Goal: Transaction & Acquisition: Purchase product/service

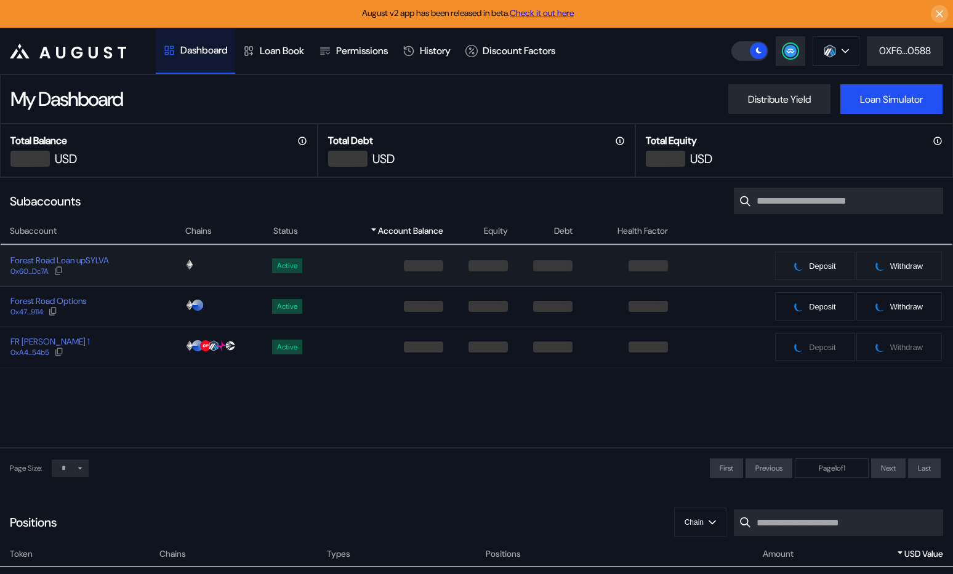
click at [149, 259] on div "Forest Road Loan upSYLVA 0x60...Dc7A" at bounding box center [92, 266] width 183 height 22
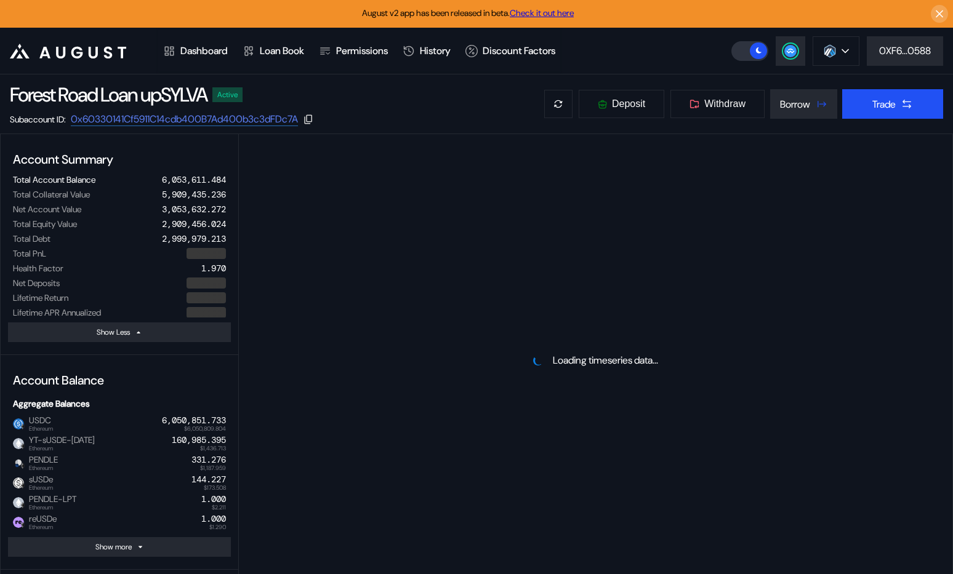
select select "*"
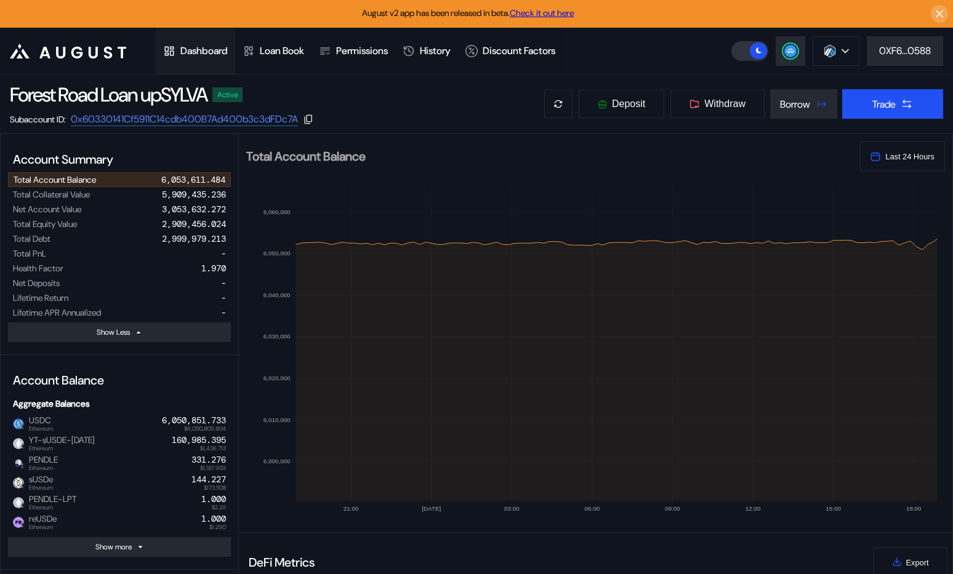
click at [219, 53] on div "Dashboard" at bounding box center [203, 50] width 47 height 13
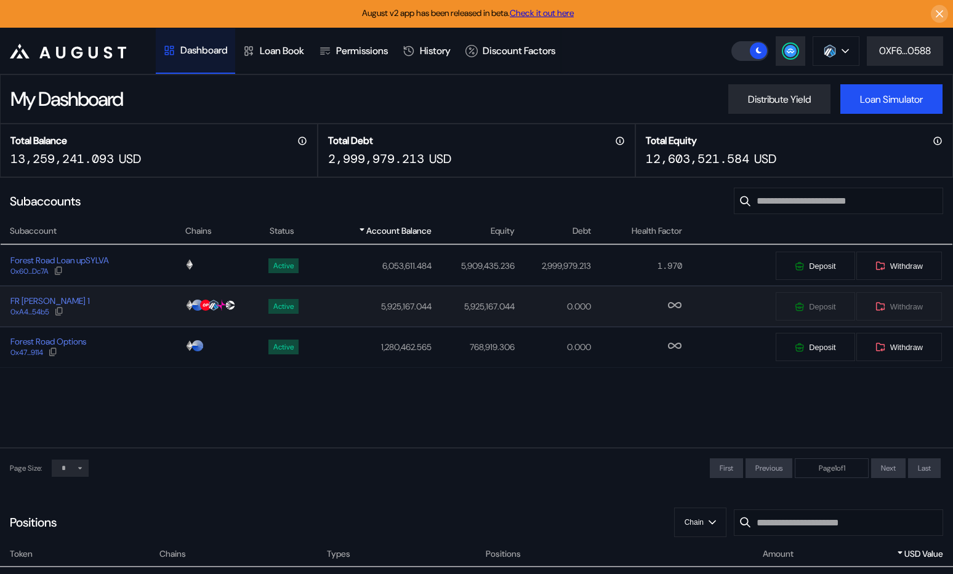
click at [141, 308] on div "FR [PERSON_NAME] 1 0xA4...54b5" at bounding box center [92, 306] width 183 height 22
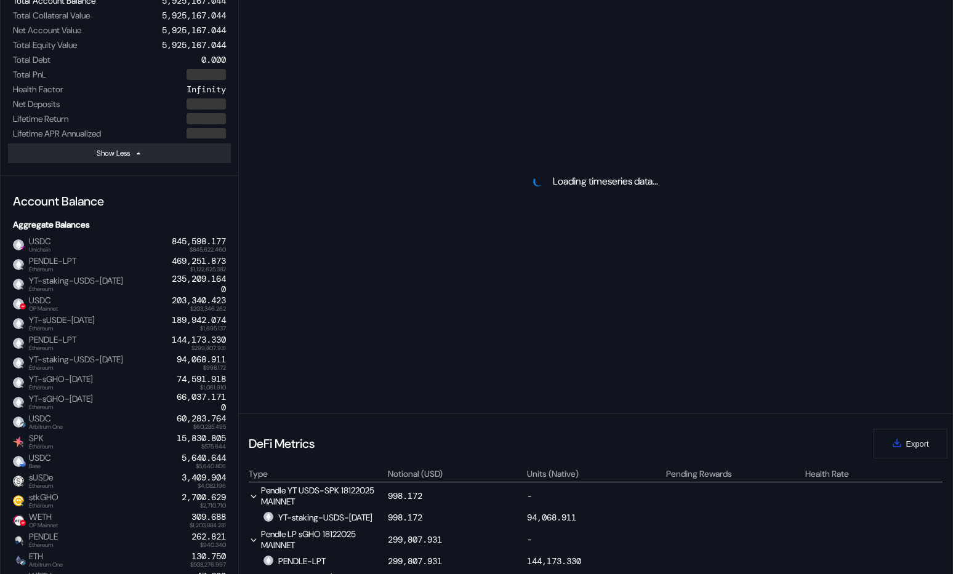
scroll to position [227, 0]
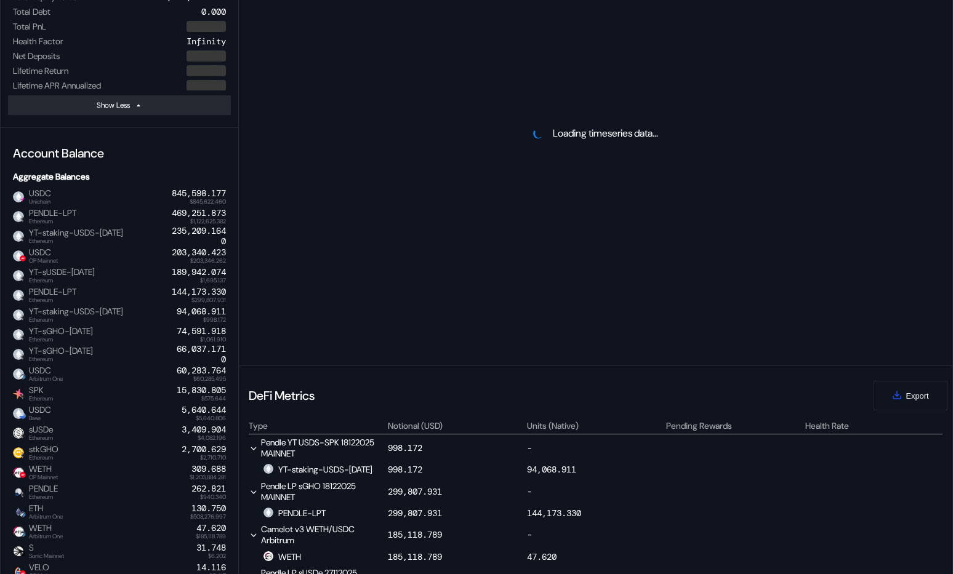
select select "*"
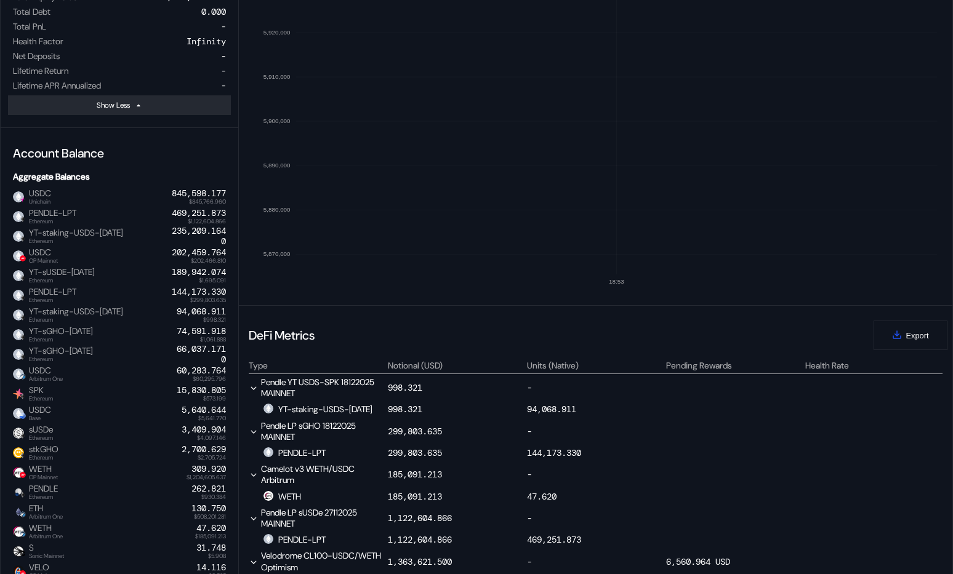
scroll to position [0, 0]
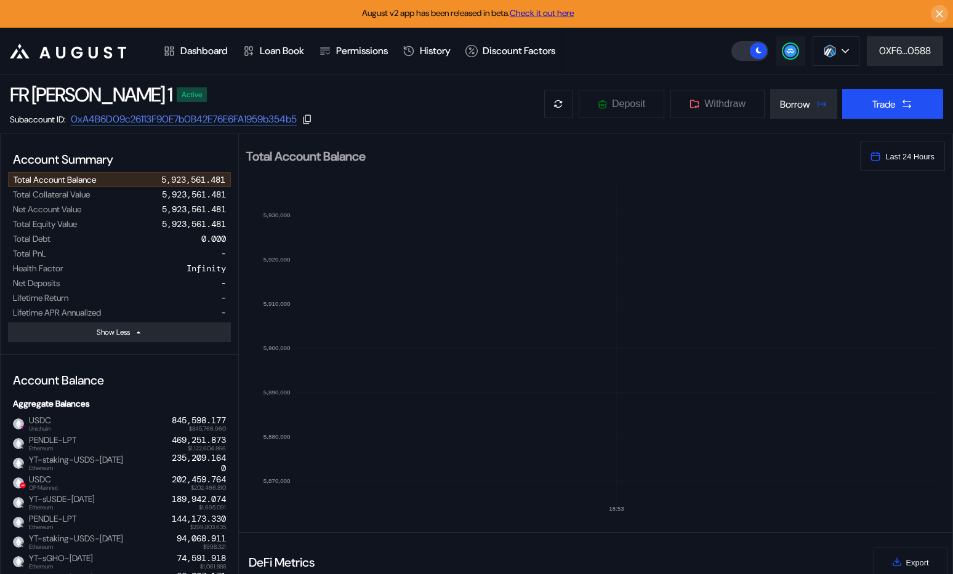
click at [779, 54] on button at bounding box center [791, 51] width 30 height 30
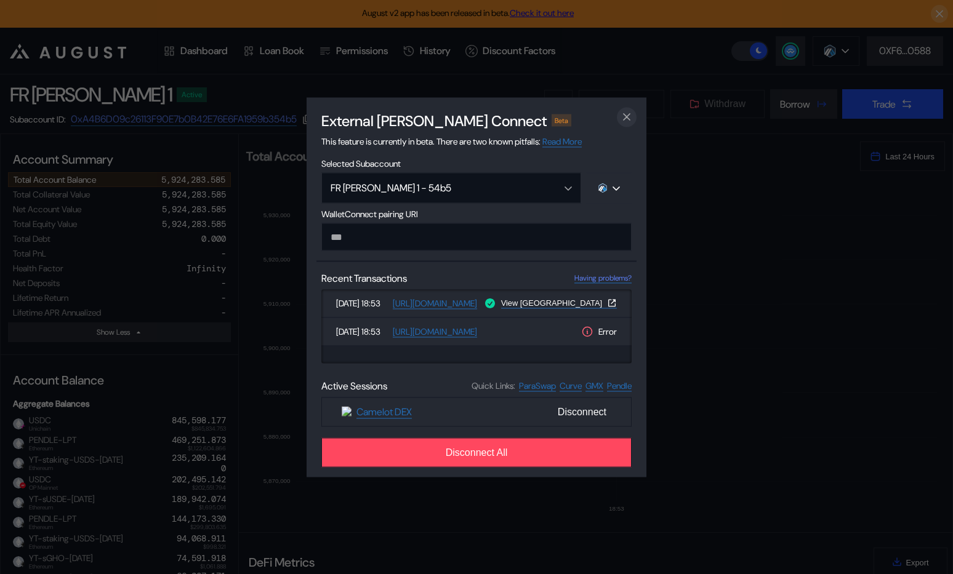
click at [630, 108] on button "close modal" at bounding box center [627, 117] width 20 height 20
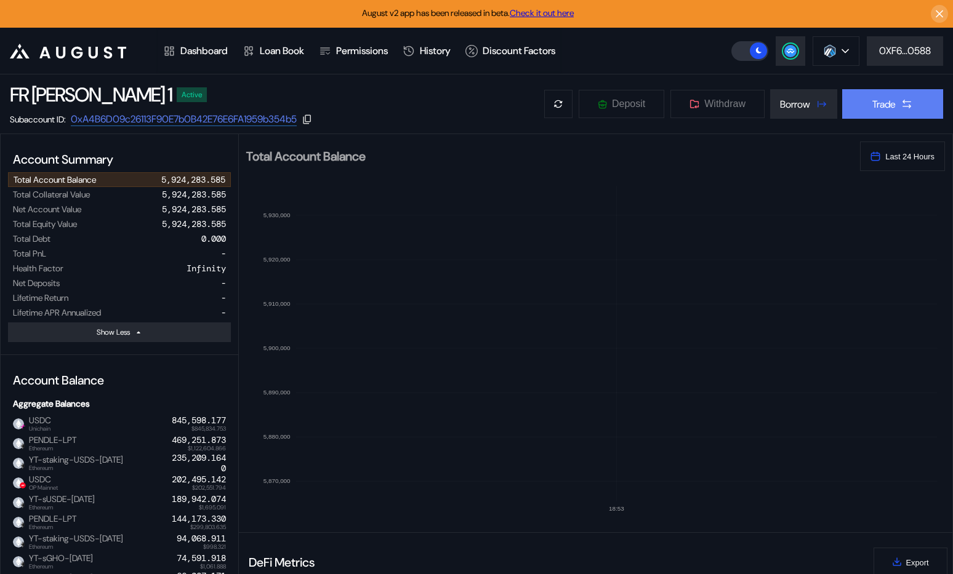
click at [875, 97] on button "Trade" at bounding box center [892, 104] width 101 height 30
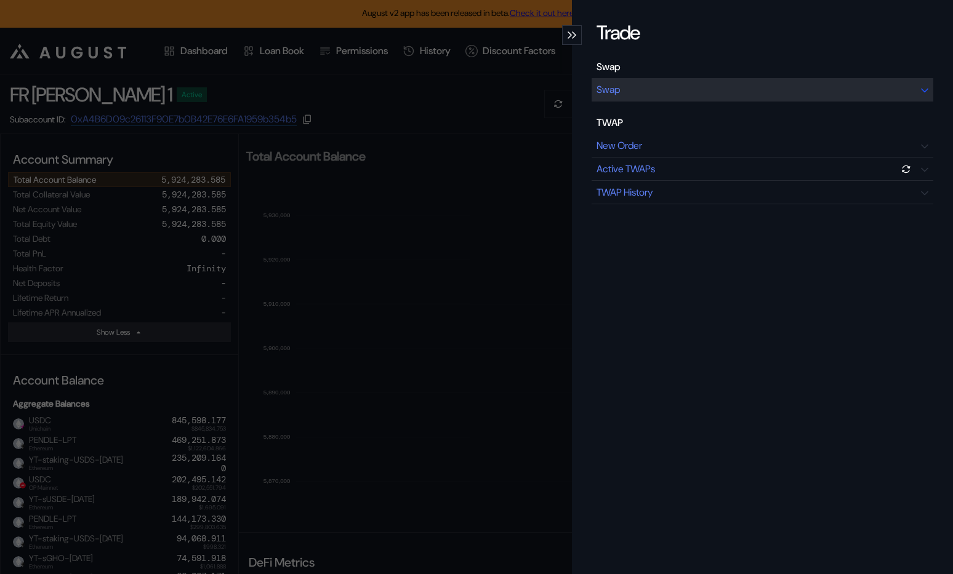
click at [771, 96] on div "Swap" at bounding box center [763, 89] width 342 height 23
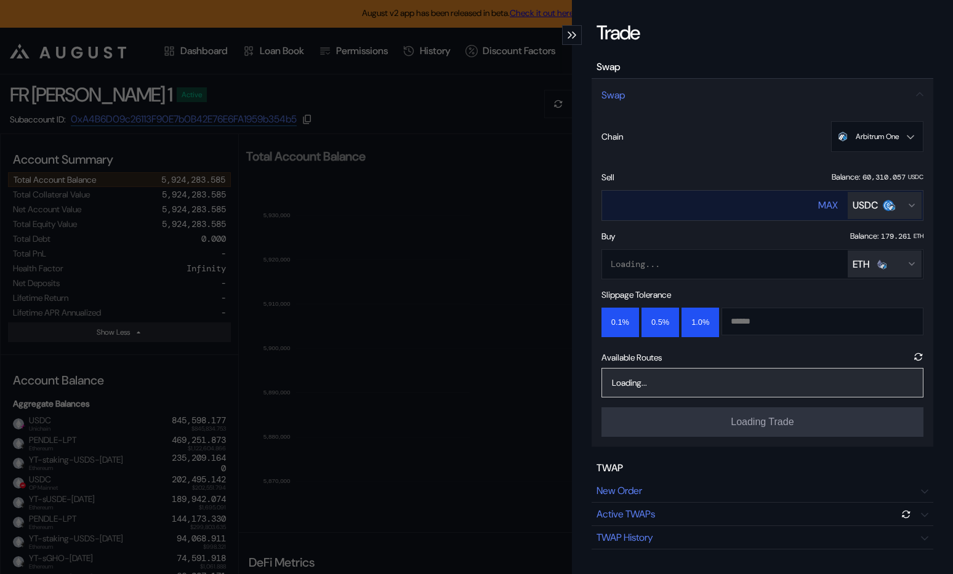
click at [861, 219] on div "MAX USDC" at bounding box center [869, 206] width 103 height 30
click at [859, 208] on div "USDC" at bounding box center [865, 205] width 25 height 13
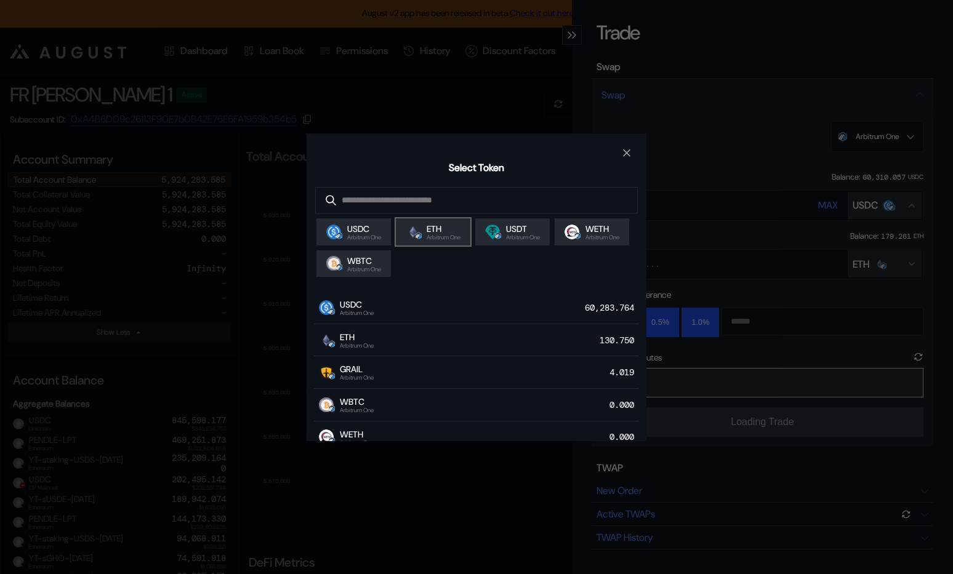
click at [444, 233] on span "ETH" at bounding box center [444, 228] width 34 height 11
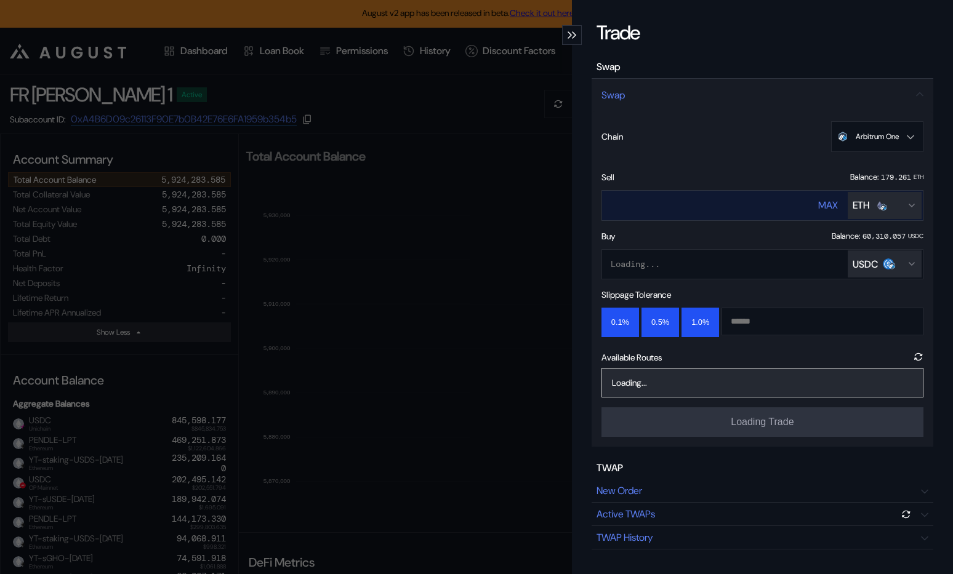
click at [721, 206] on input "****" at bounding box center [698, 205] width 192 height 25
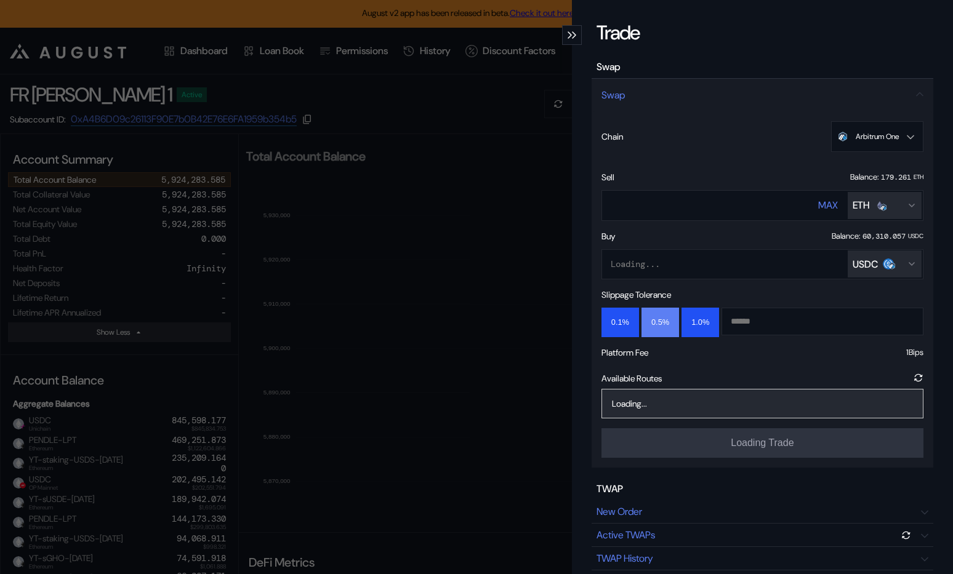
type input "**"
click at [662, 316] on button "0.5%" at bounding box center [660, 323] width 38 height 30
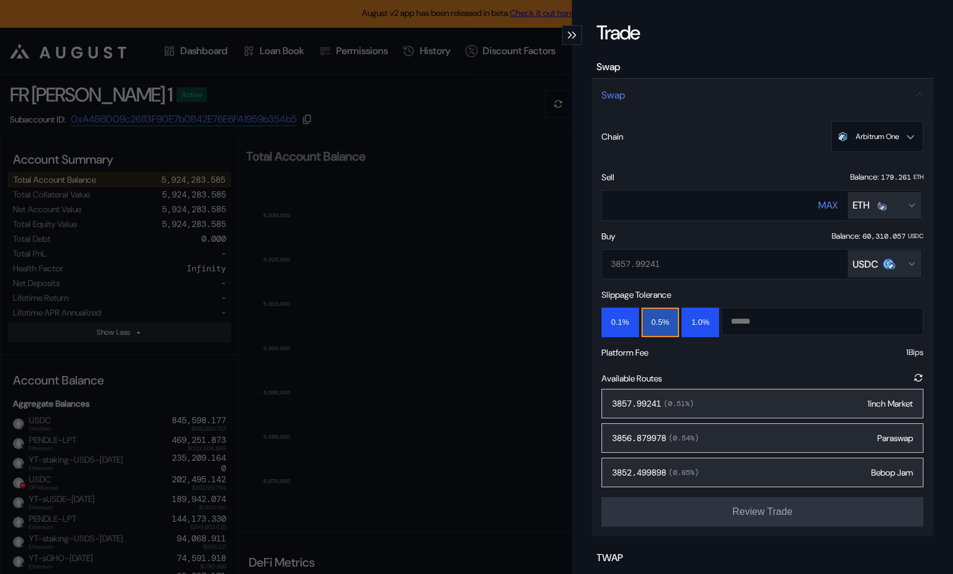
click at [715, 394] on div "3857.99241 ( 0.51 %) 1inch Market" at bounding box center [762, 404] width 322 height 30
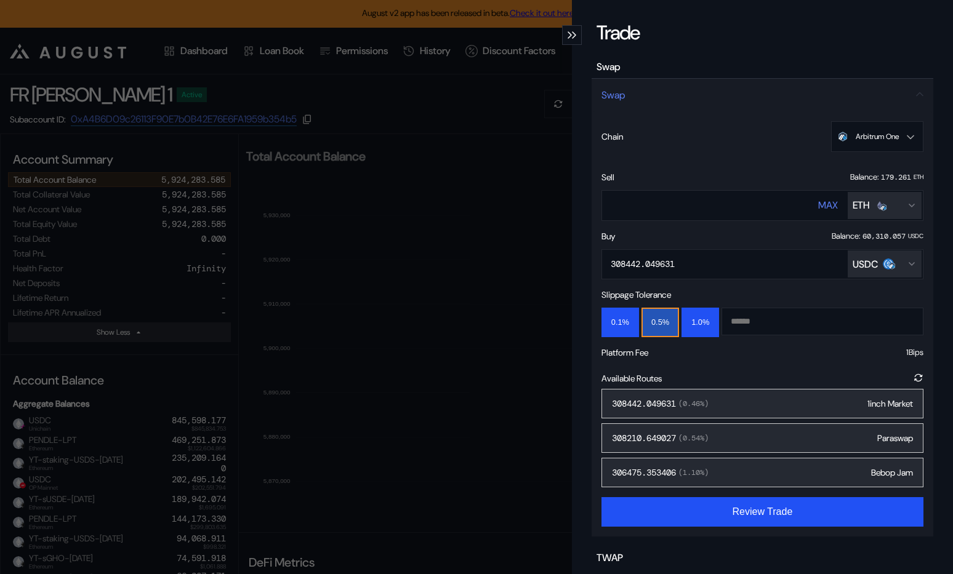
click at [769, 399] on div "308442.049631 ( 0.46 %) 1inch Market" at bounding box center [762, 404] width 322 height 30
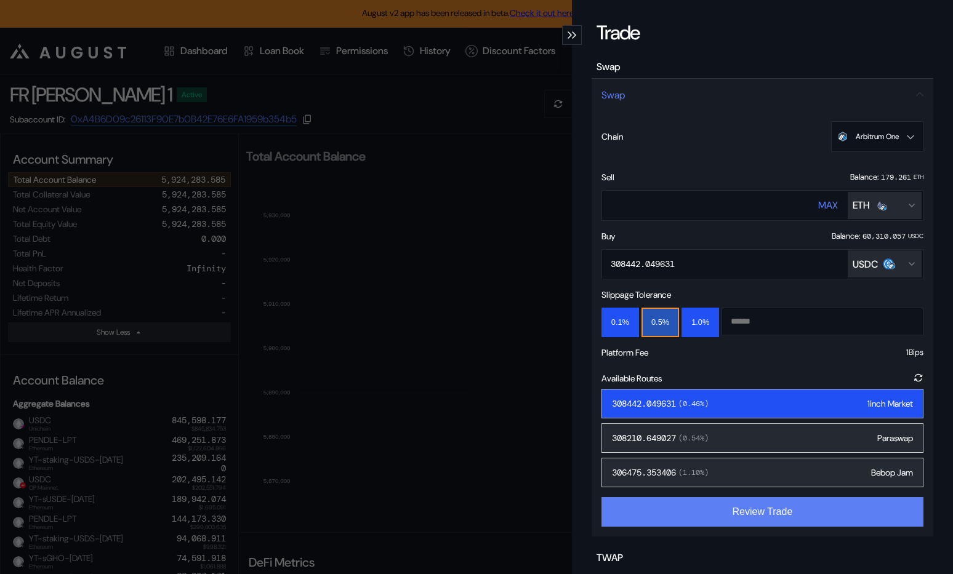
click at [734, 509] on button "Review Trade" at bounding box center [762, 512] width 322 height 30
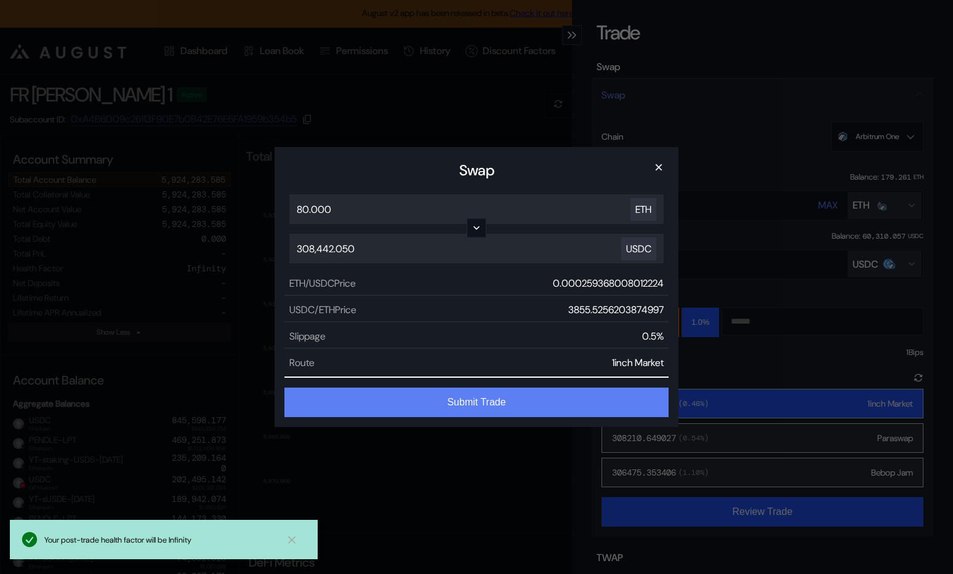
click at [567, 400] on button "Submit Trade" at bounding box center [476, 403] width 384 height 30
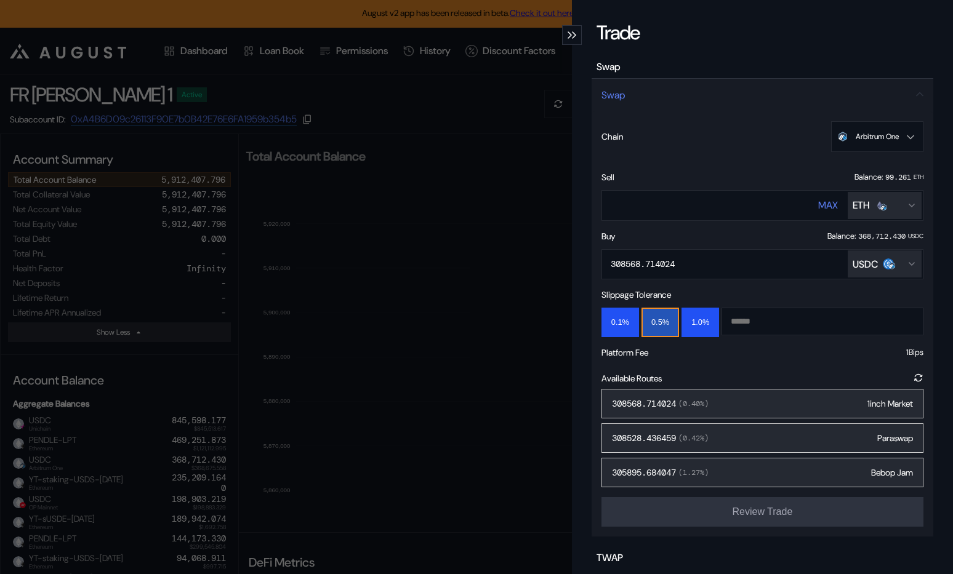
click at [450, 121] on div "Trade Swap Swap Chain Arbitrum One Ethereum Base OP Mainnet Arbitrum One Unicha…" at bounding box center [476, 287] width 953 height 574
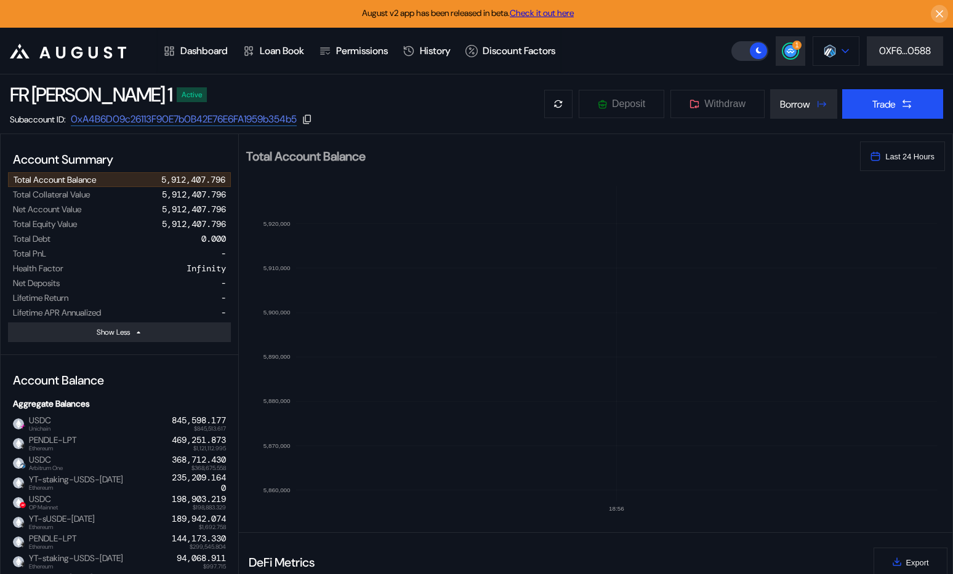
click at [823, 49] on img at bounding box center [830, 51] width 14 height 14
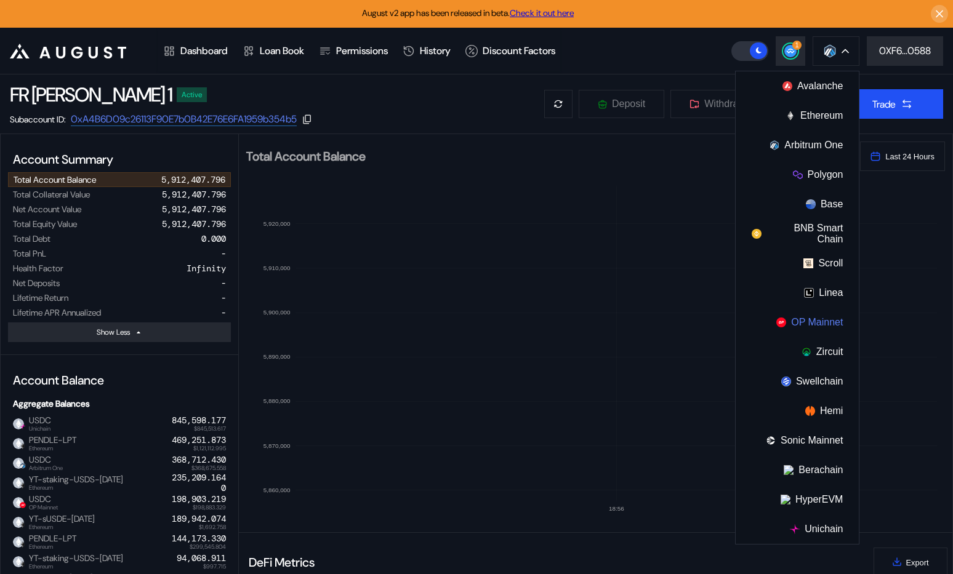
click at [811, 321] on button "OP Mainnet" at bounding box center [797, 323] width 123 height 30
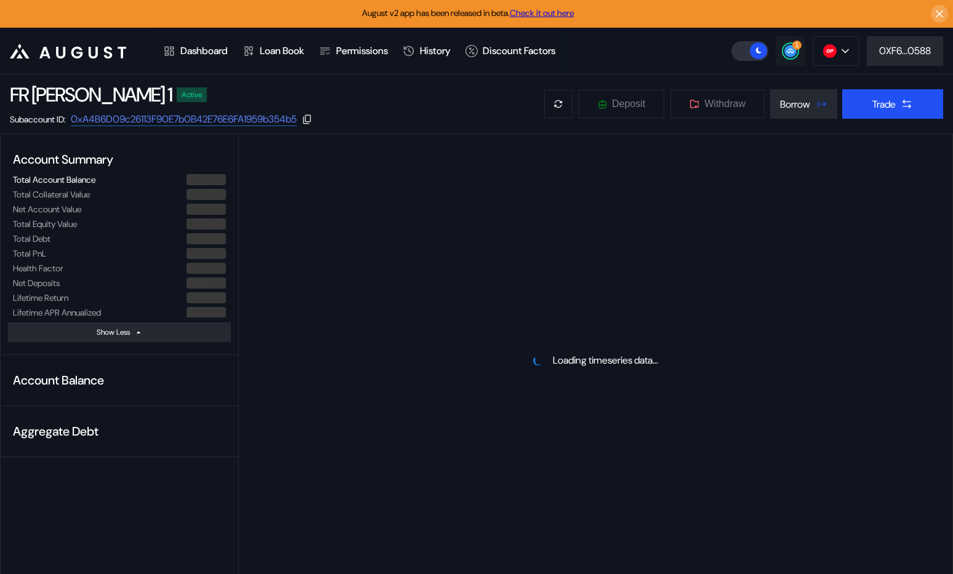
click at [786, 53] on circle at bounding box center [790, 51] width 12 height 12
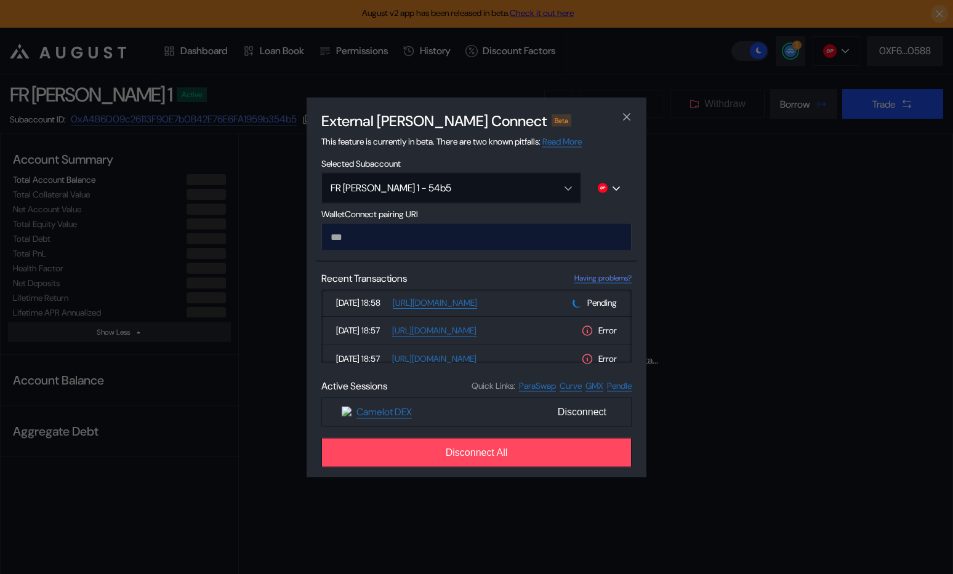
click at [576, 244] on input "modal" at bounding box center [476, 237] width 310 height 28
type input "**********"
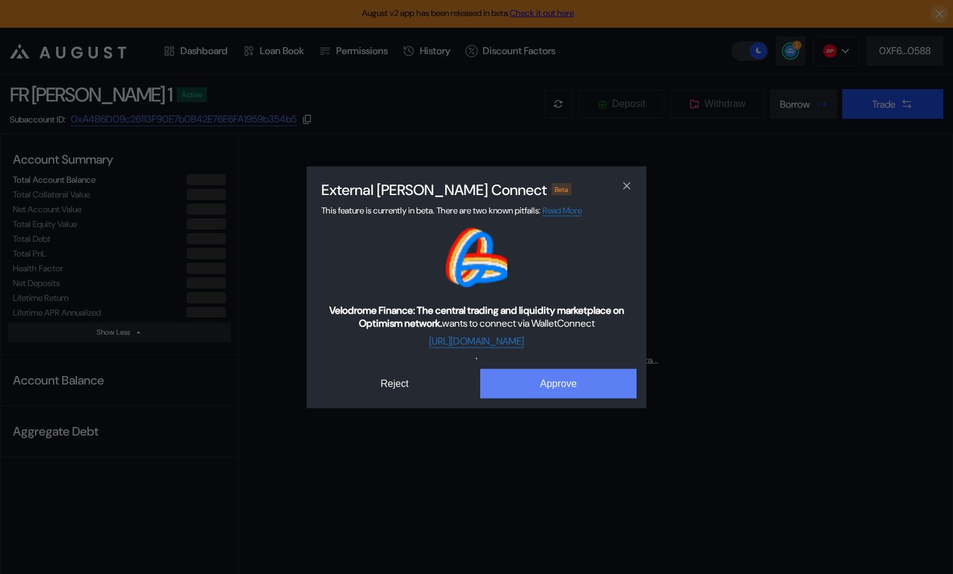
click at [552, 398] on button "Approve" at bounding box center [558, 384] width 156 height 30
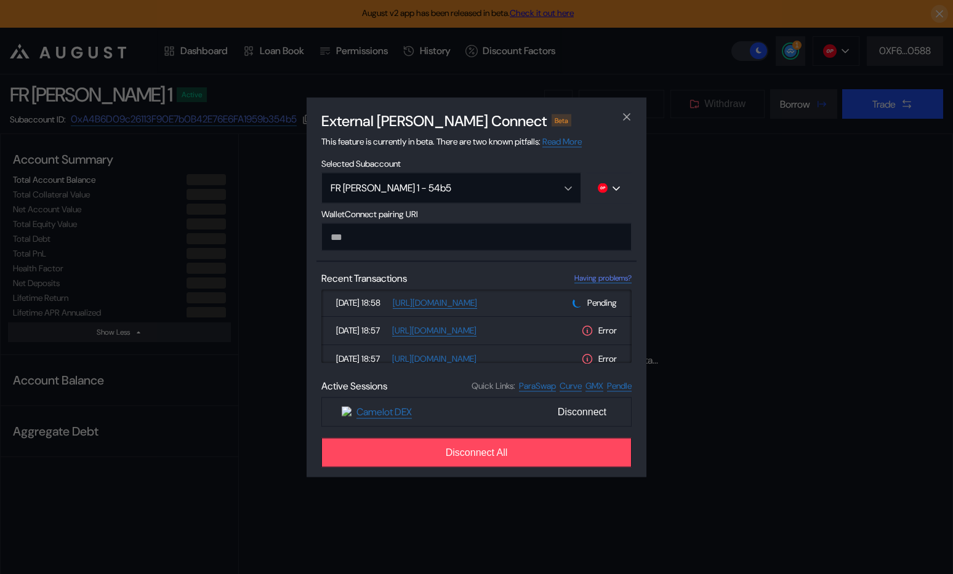
select select "*"
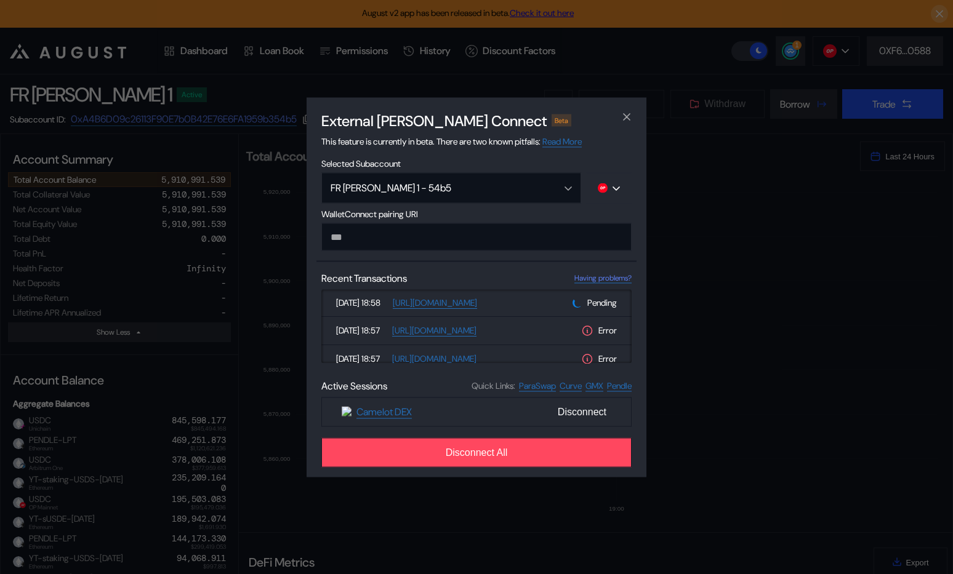
click at [241, 360] on div "External [PERSON_NAME] Connect Beta This feature is currently in beta. There ar…" at bounding box center [476, 287] width 953 height 574
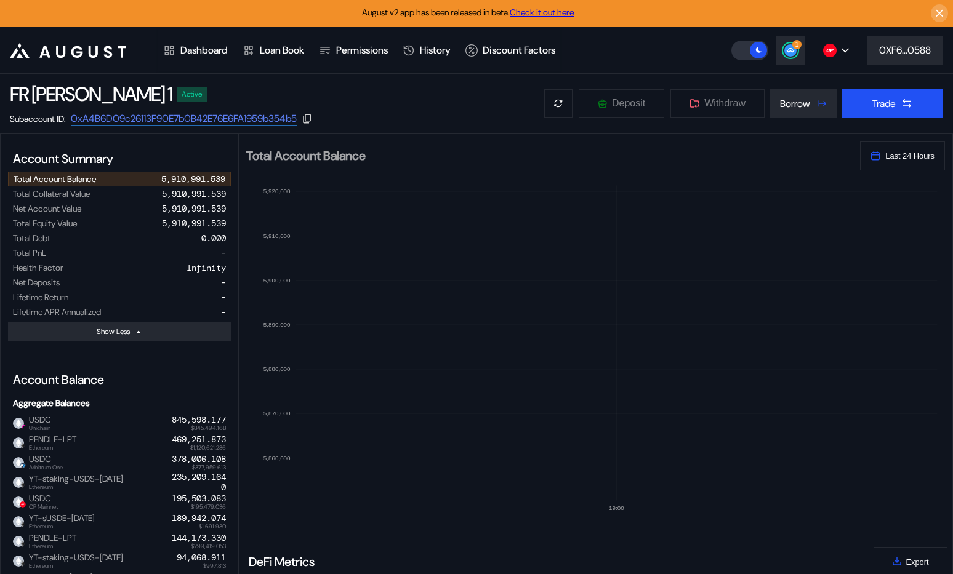
scroll to position [0, 0]
